Goal: Information Seeking & Learning: Learn about a topic

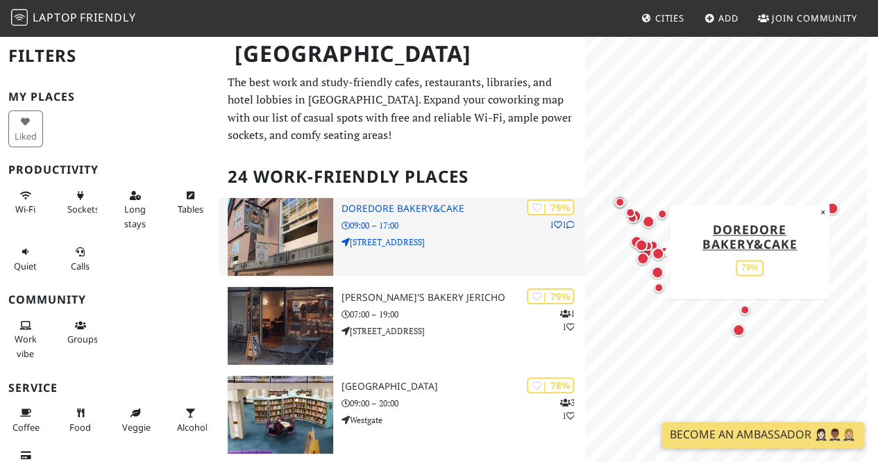
click at [286, 222] on img at bounding box center [281, 237] width 106 height 78
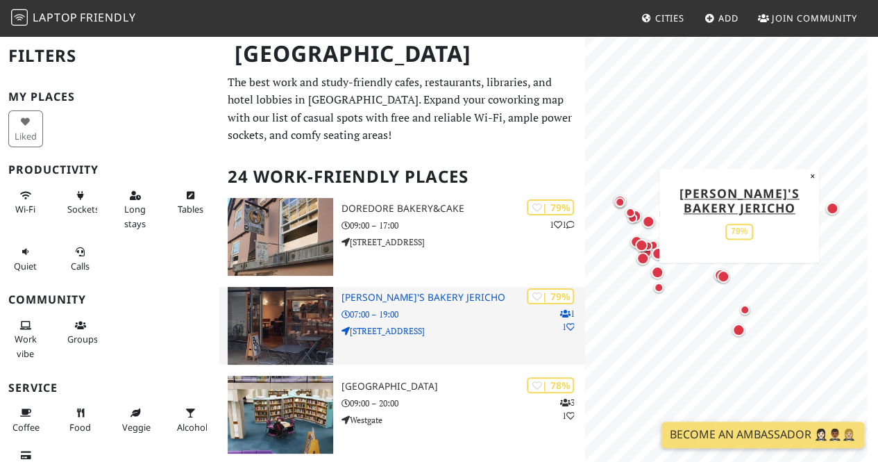
click at [290, 323] on img at bounding box center [281, 326] width 106 height 78
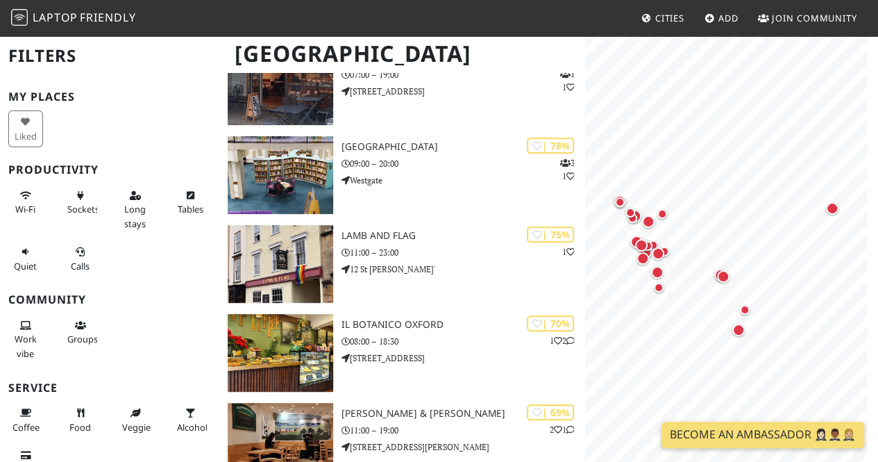
scroll to position [257, 0]
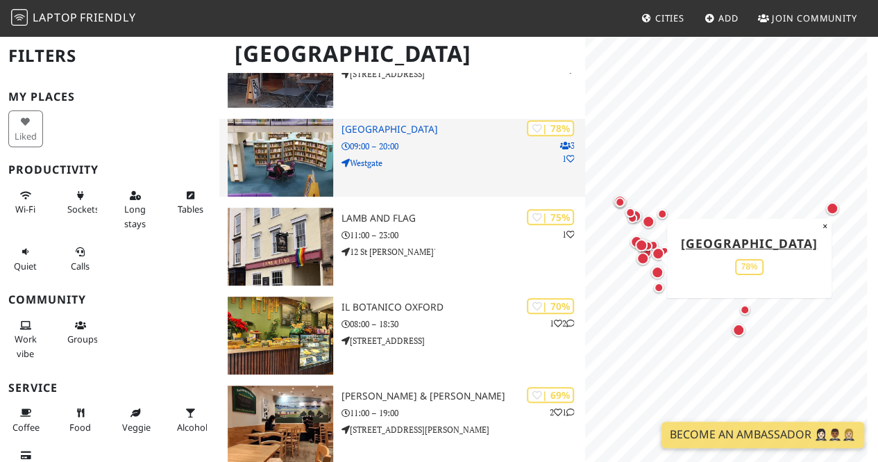
click at [290, 149] on img at bounding box center [281, 158] width 106 height 78
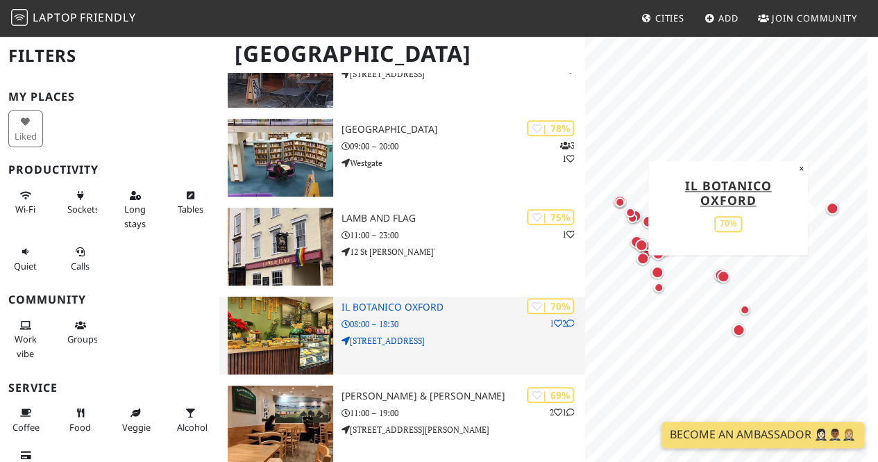
click at [278, 336] on img at bounding box center [281, 336] width 106 height 78
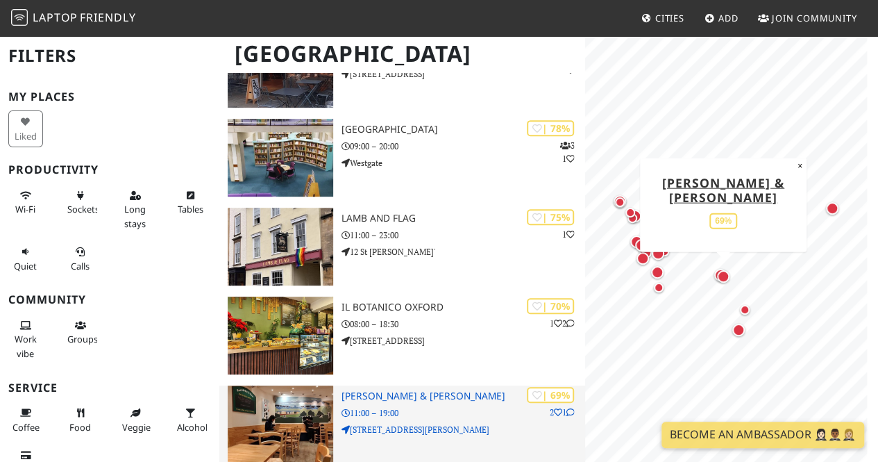
click at [287, 429] on img at bounding box center [281, 424] width 106 height 78
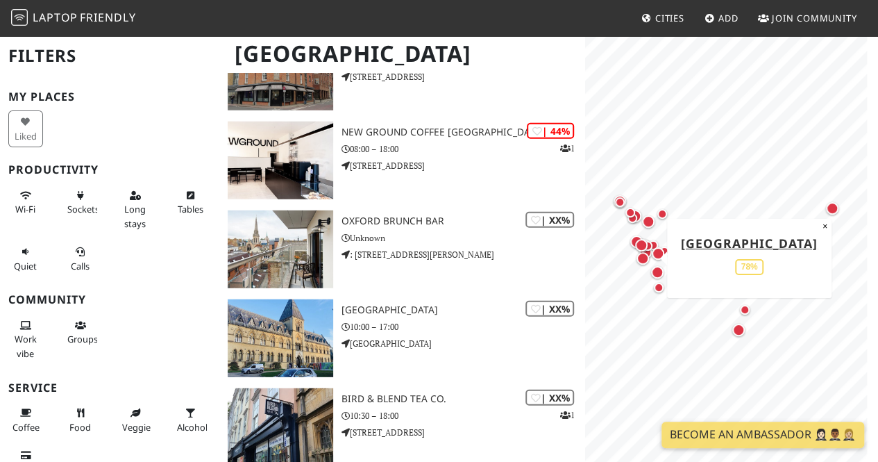
scroll to position [1771, 0]
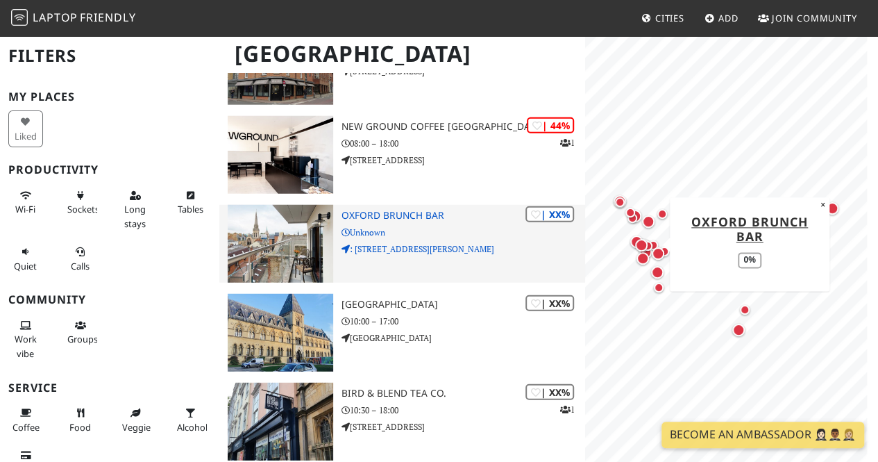
click at [276, 239] on img at bounding box center [281, 244] width 106 height 78
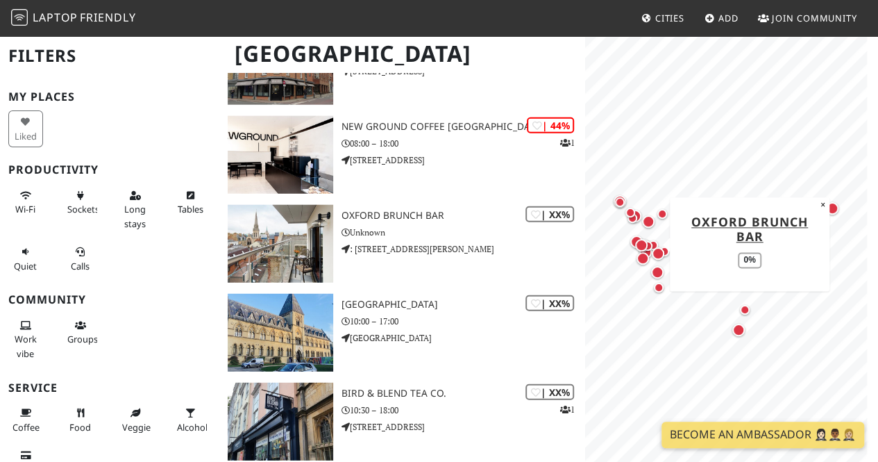
scroll to position [1958, 0]
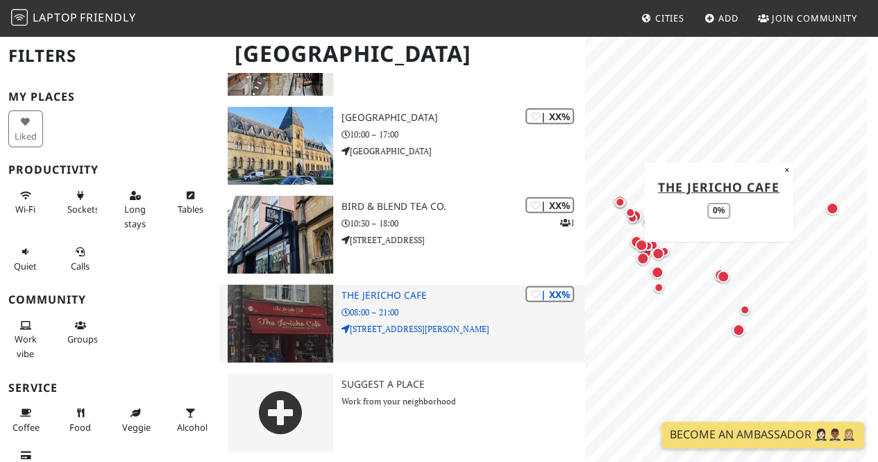
click at [288, 319] on img at bounding box center [281, 324] width 106 height 78
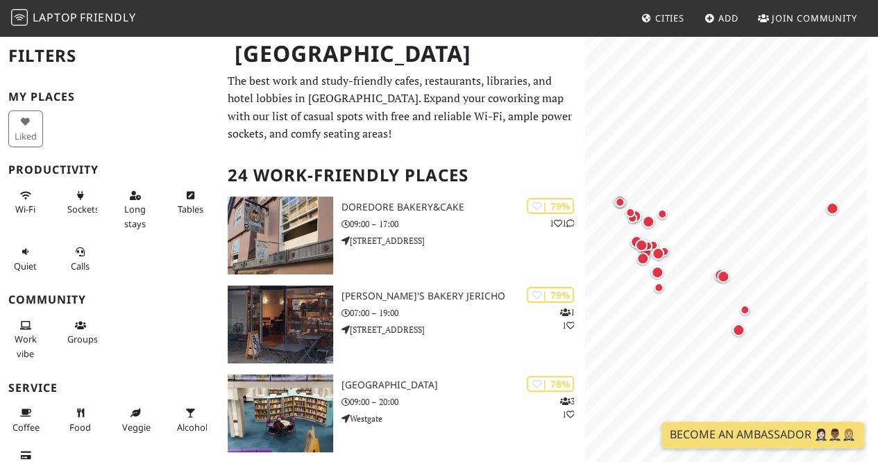
scroll to position [0, 0]
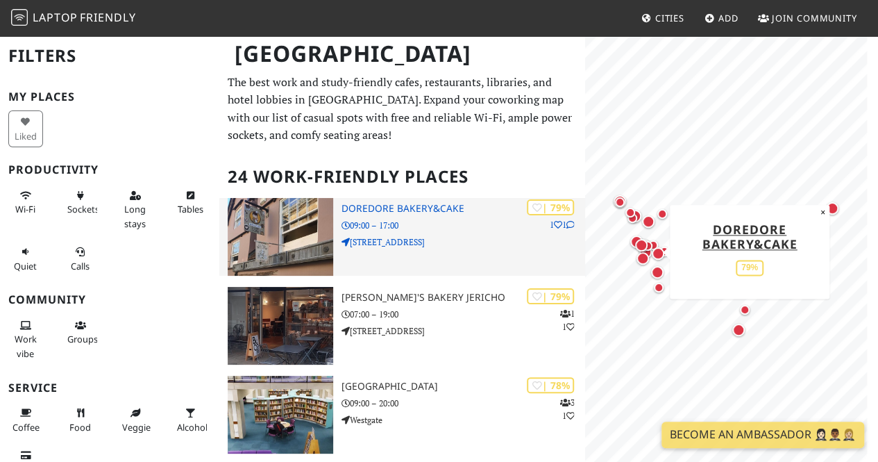
click at [294, 205] on img at bounding box center [281, 237] width 106 height 78
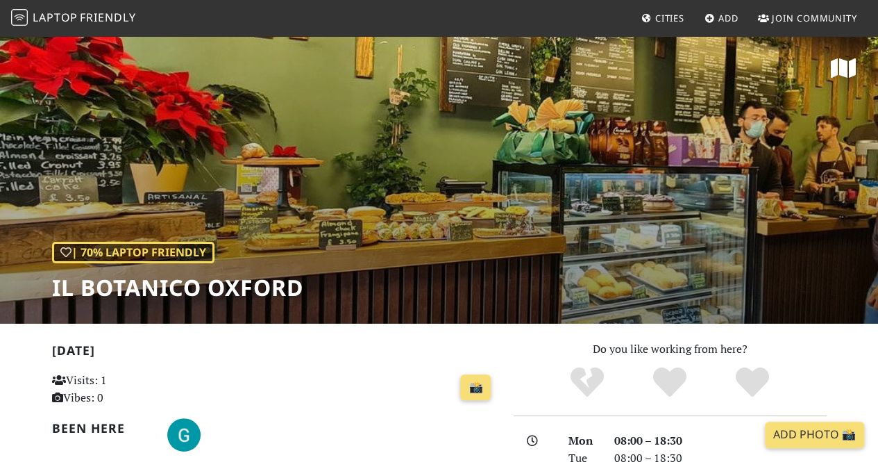
click at [846, 115] on div "| 70% Laptop Friendly Il Botanico Oxford" at bounding box center [439, 179] width 878 height 289
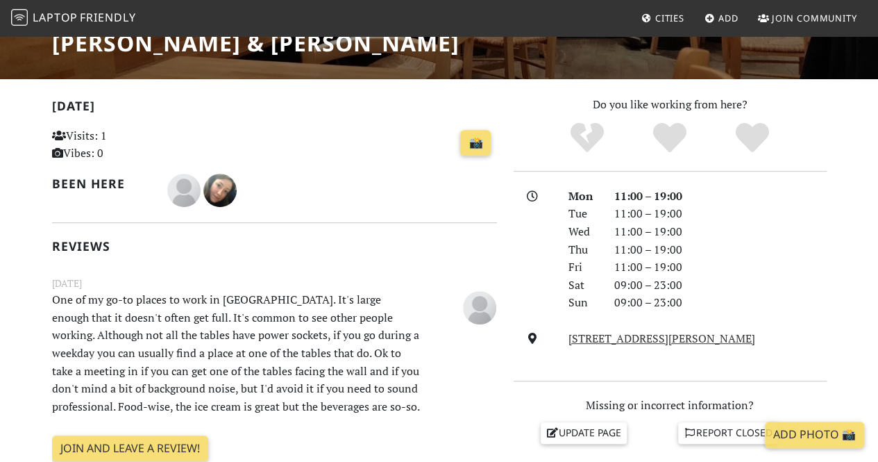
scroll to position [111, 0]
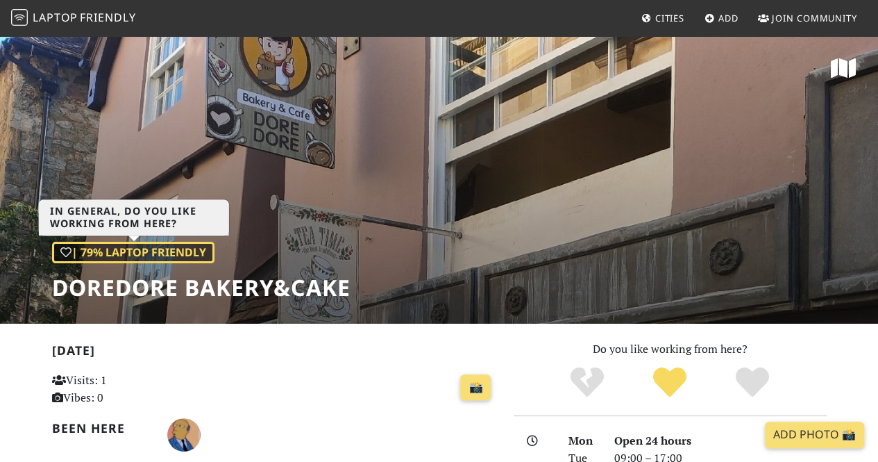
click at [203, 249] on div "| 79% Laptop Friendly" at bounding box center [133, 253] width 162 height 22
